Goal: Information Seeking & Learning: Understand process/instructions

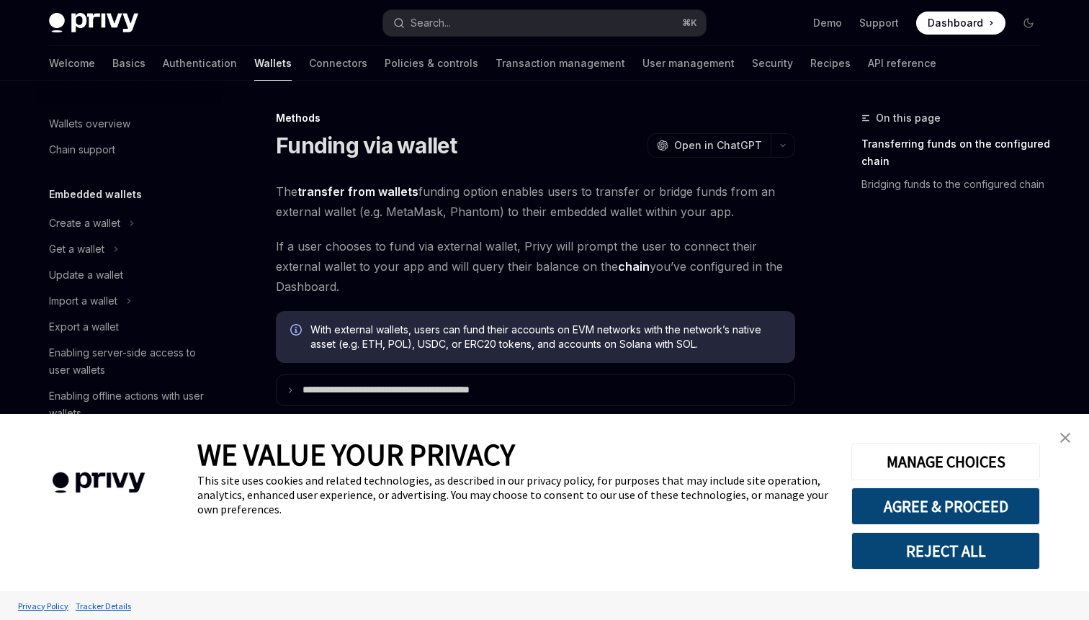
scroll to position [460, 0]
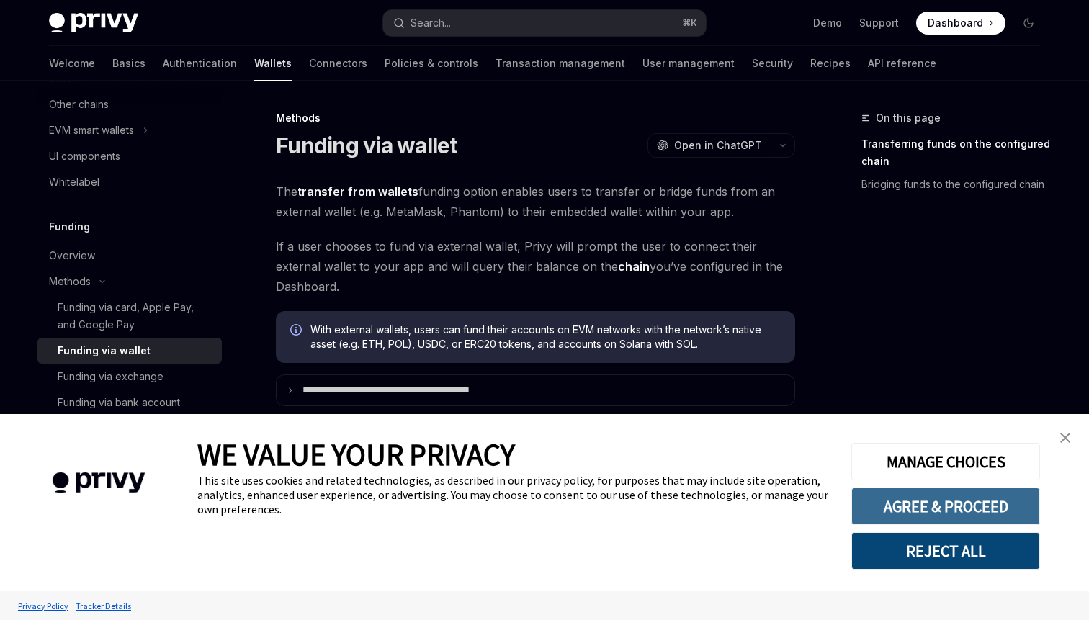
click at [943, 509] on button "AGREE & PROCEED" at bounding box center [945, 505] width 189 height 37
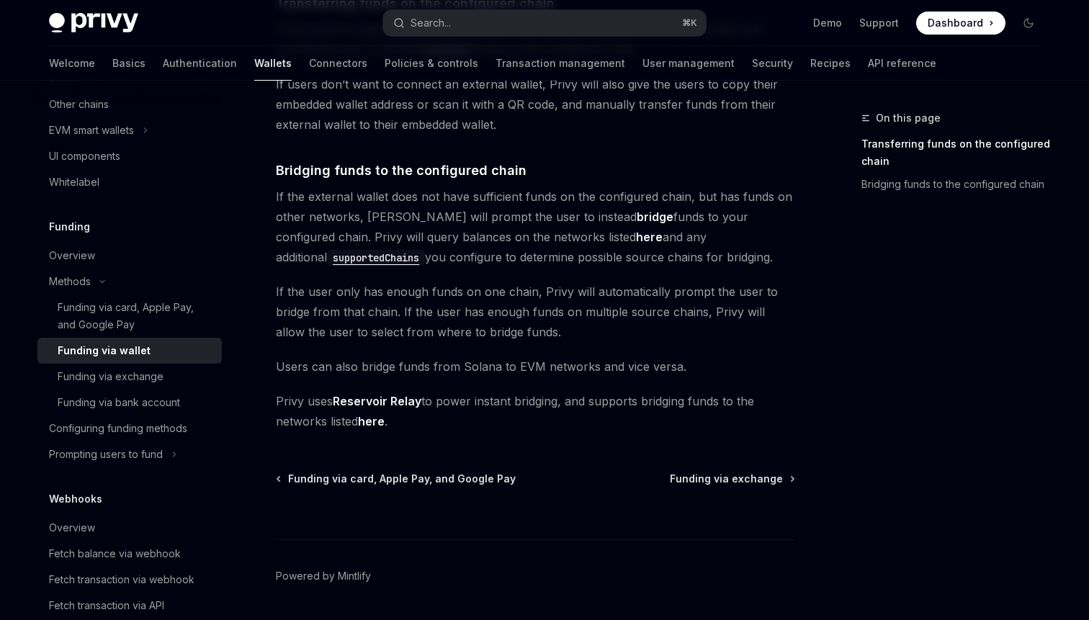
scroll to position [441, 0]
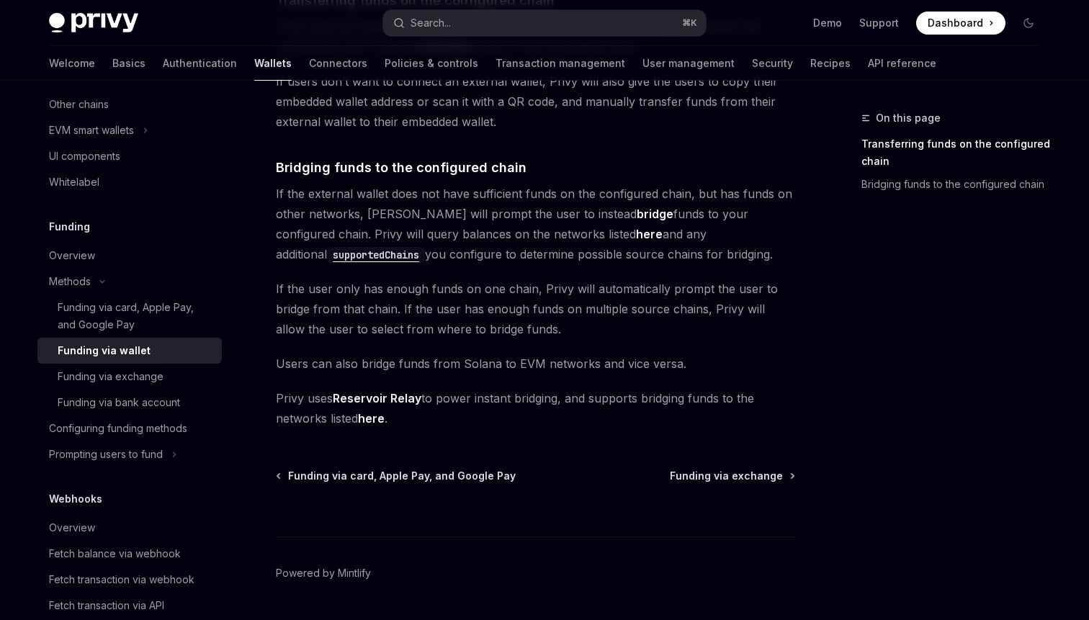
click at [425, 247] on code "supportedChains" at bounding box center [376, 255] width 98 height 16
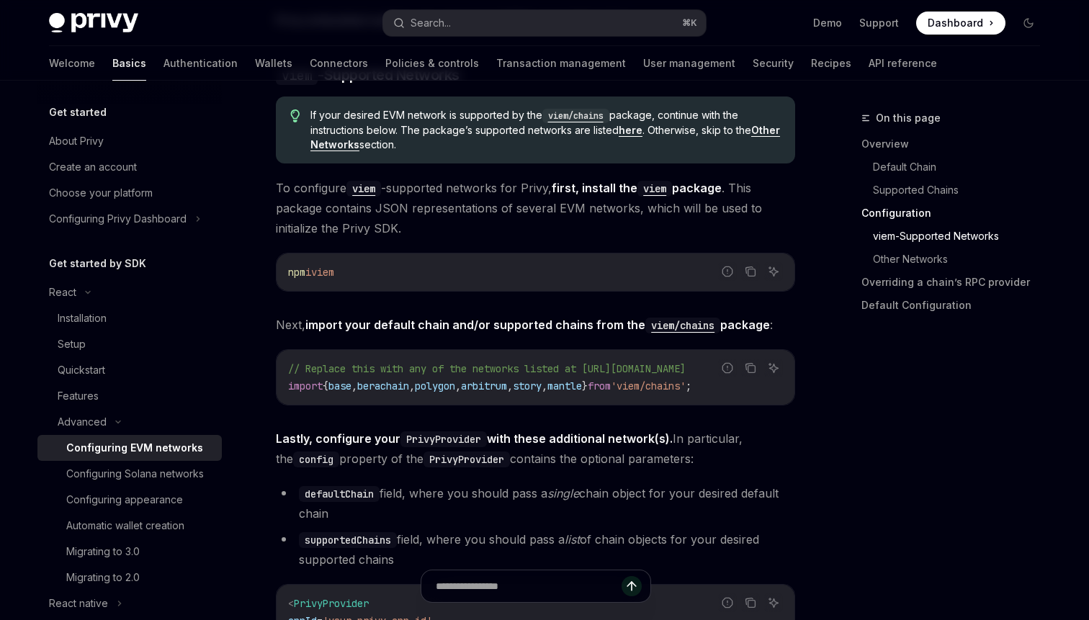
scroll to position [1549, 0]
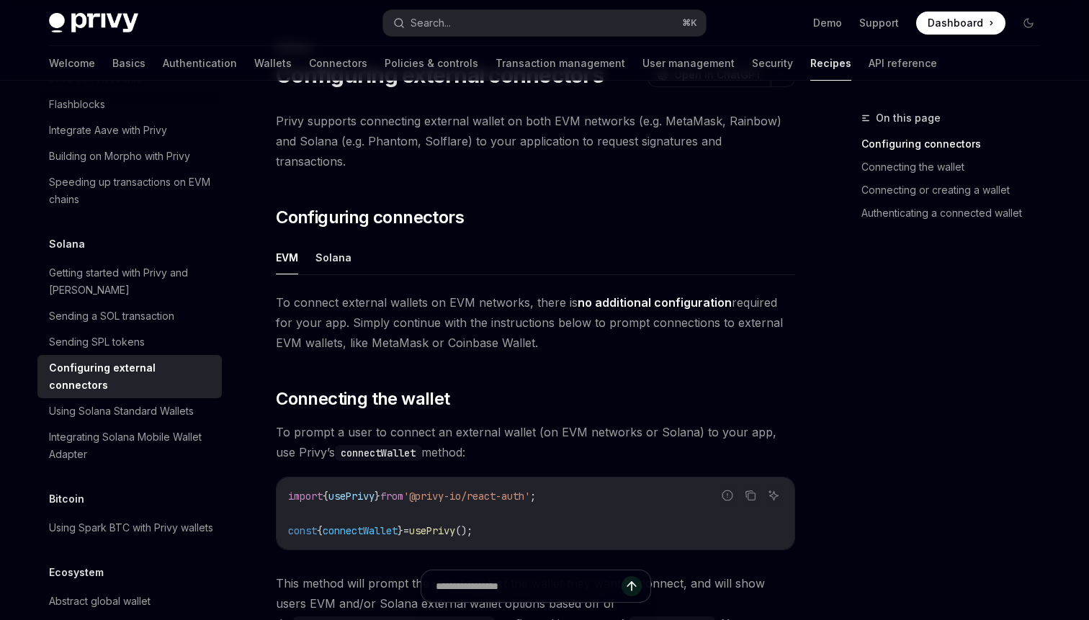
scroll to position [80, 0]
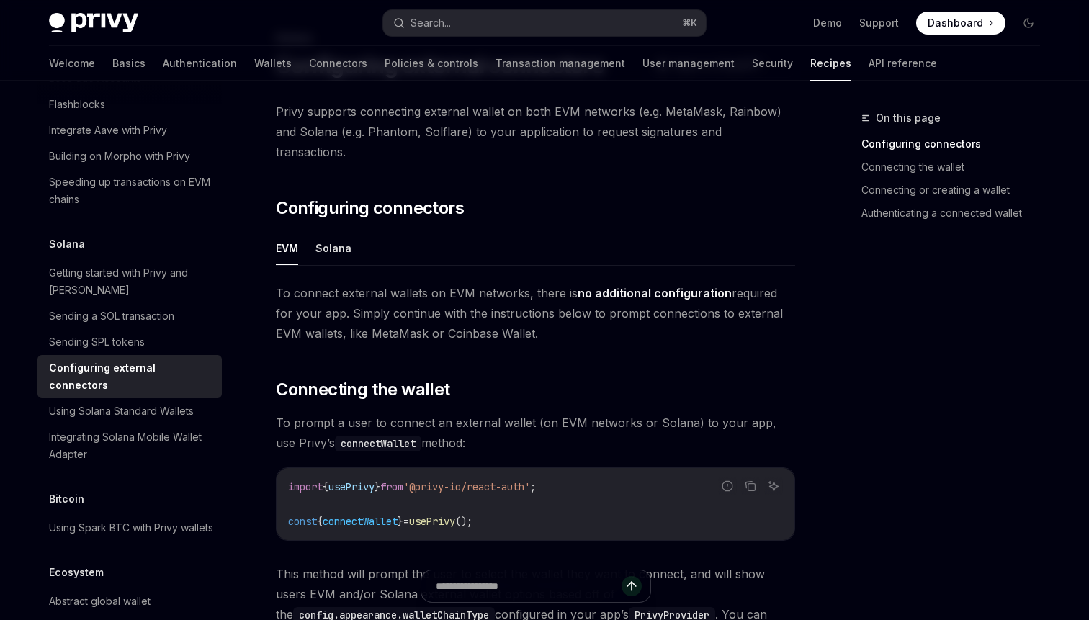
click at [315, 231] on ul "EVM Solana" at bounding box center [535, 248] width 519 height 35
click at [320, 231] on button "Solana" at bounding box center [333, 248] width 36 height 34
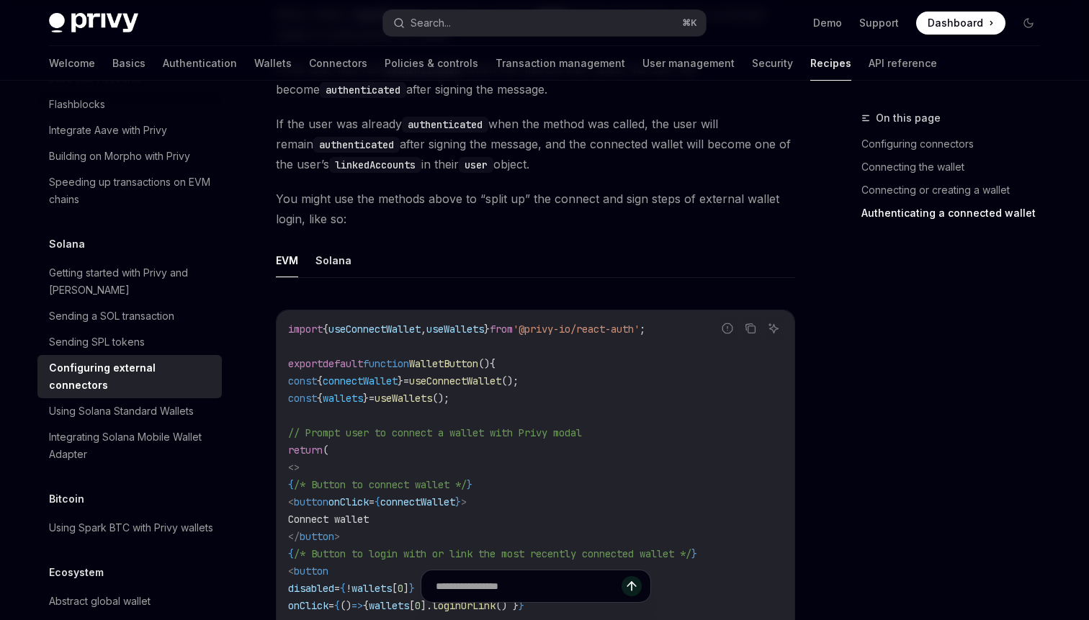
scroll to position [3400, 0]
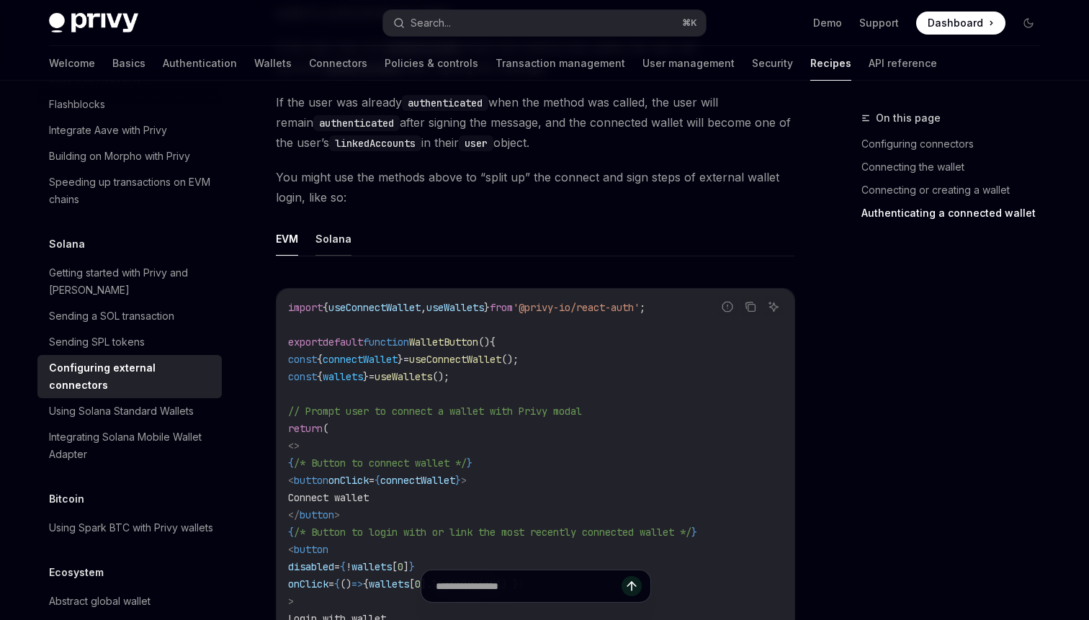
click at [334, 232] on button "Solana" at bounding box center [333, 239] width 36 height 34
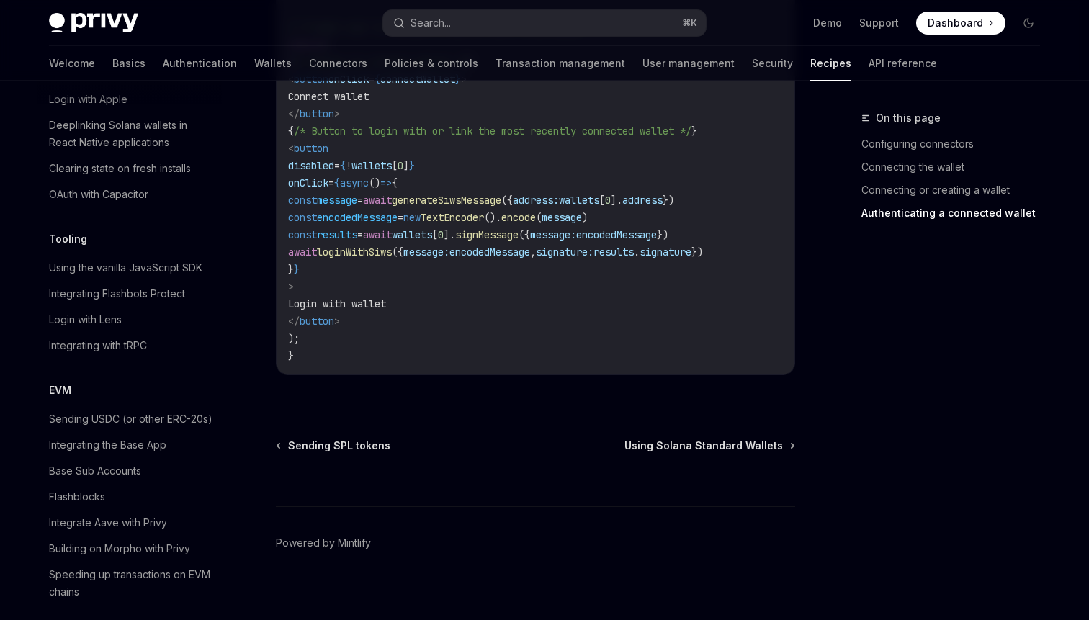
scroll to position [1192, 0]
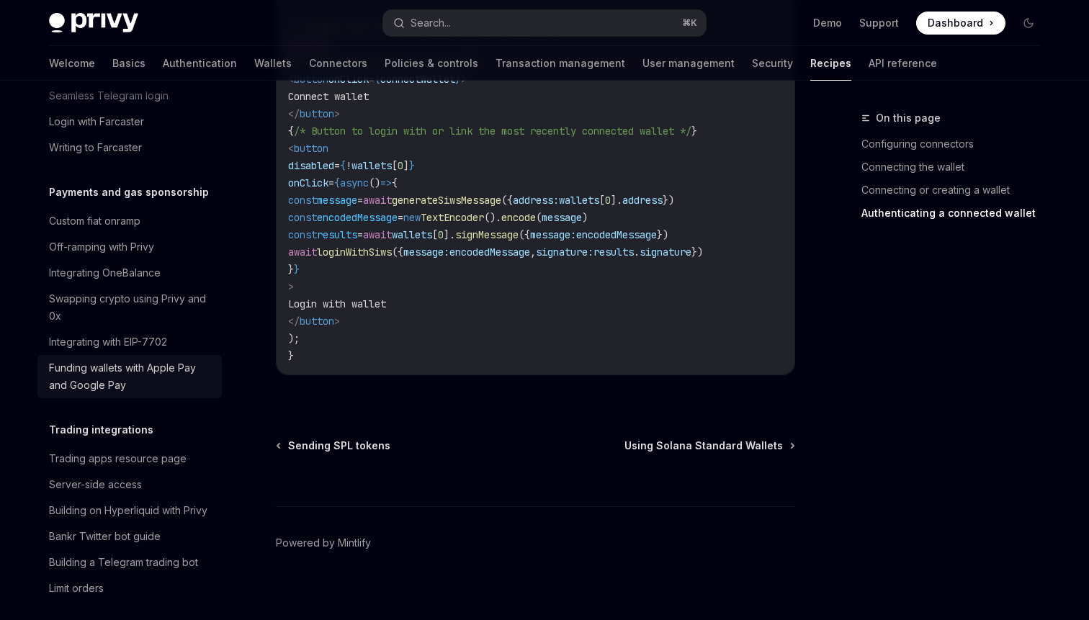
click at [93, 374] on div "Funding wallets with Apple Pay and Google Pay" at bounding box center [131, 376] width 164 height 35
type textarea "*"
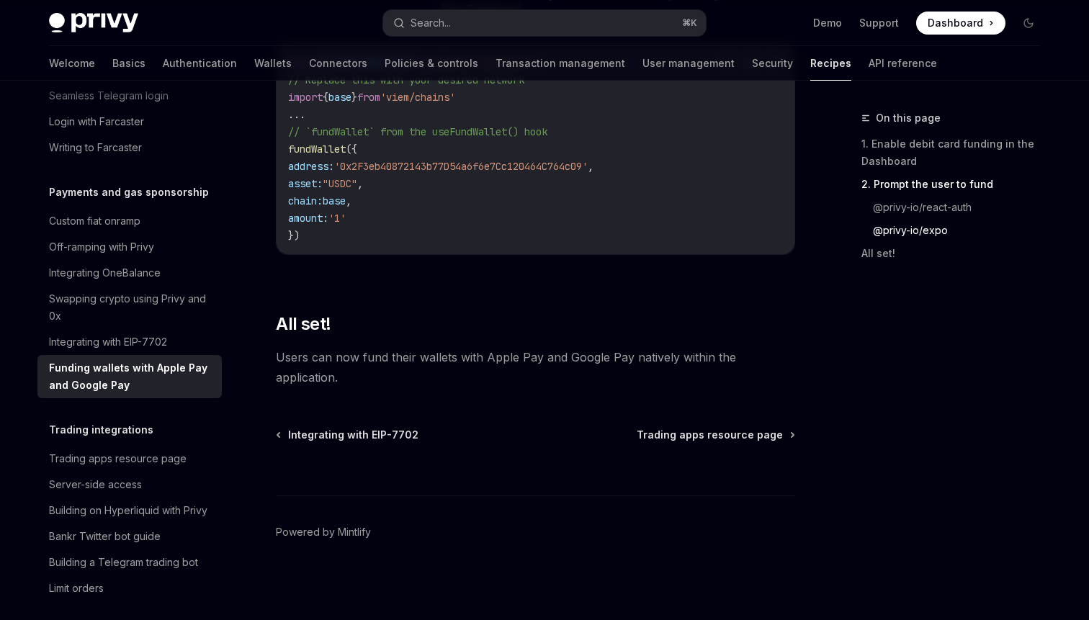
scroll to position [1951, 0]
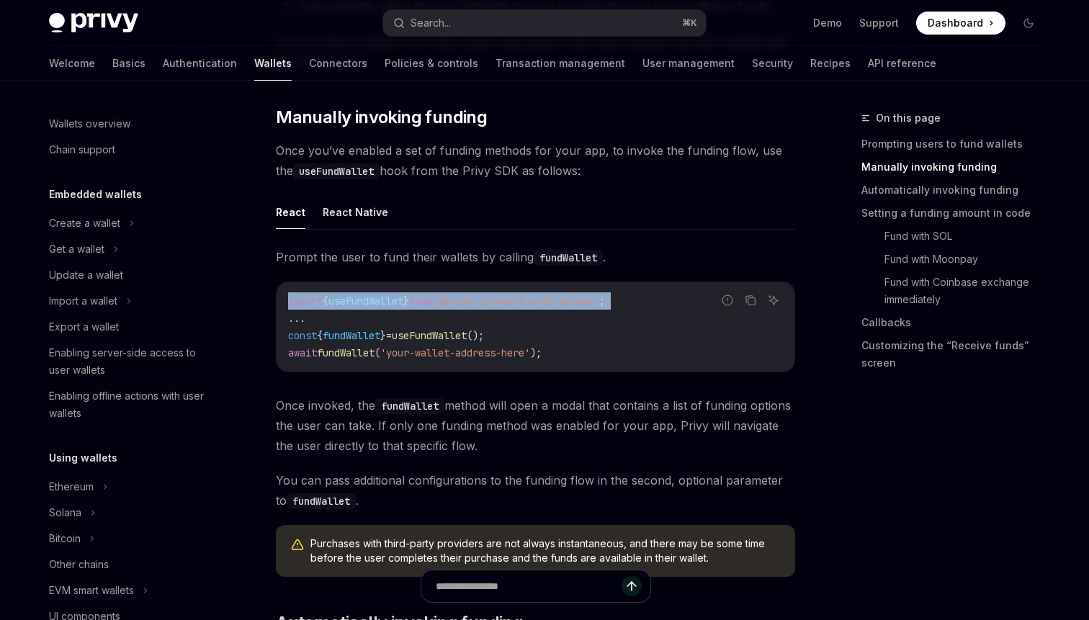
scroll to position [365, 0]
